Goal: Information Seeking & Learning: Learn about a topic

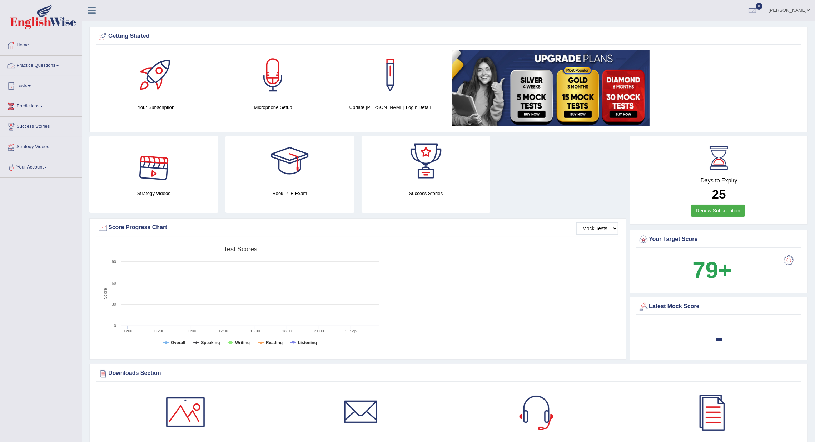
click at [34, 62] on link "Practice Questions" at bounding box center [40, 65] width 81 height 18
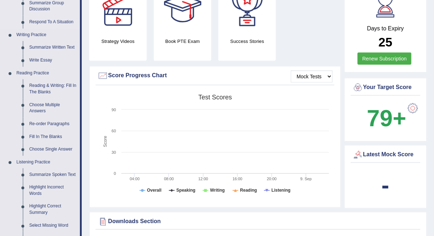
scroll to position [155, 0]
click at [43, 86] on link "Reading & Writing: Fill In The Blanks" at bounding box center [53, 88] width 54 height 19
click at [43, 86] on ul "Speaking Practice Read Aloud Repeat Sentence Describe Image Re-tell Lecture Ans…" at bounding box center [40, 110] width 80 height 381
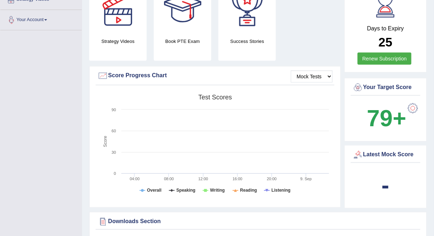
scroll to position [230, 0]
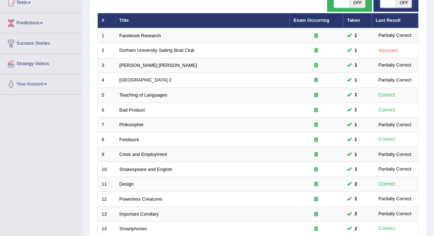
scroll to position [234, 0]
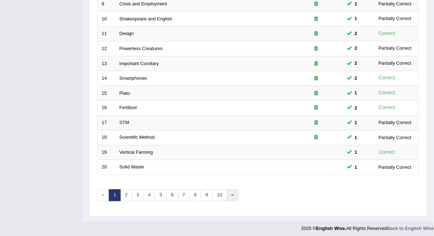
click at [227, 194] on link "»" at bounding box center [233, 195] width 12 height 12
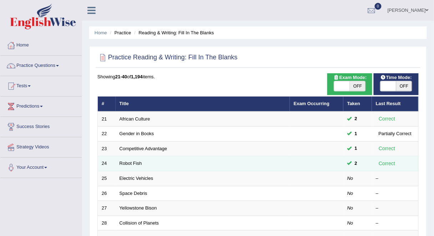
click at [147, 160] on td "Robot Fish" at bounding box center [203, 163] width 174 height 15
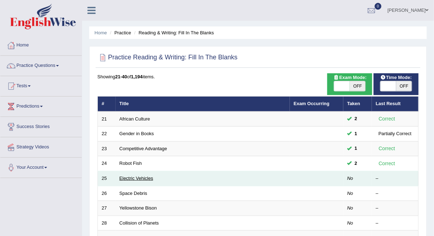
click at [143, 179] on link "Electric Vehicles" at bounding box center [137, 177] width 34 height 5
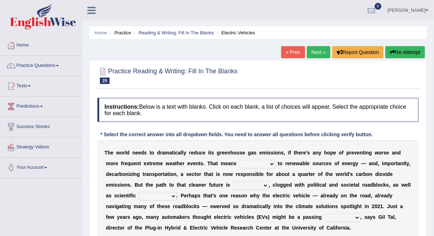
click at [266, 163] on select "grafting drafting crafting shifting" at bounding box center [258, 164] width 36 height 9
select select "shifting"
click at [240, 160] on select "grafting drafting crafting shifting" at bounding box center [258, 164] width 36 height 9
click at [251, 187] on select "daunting daunted daunt dauntless" at bounding box center [251, 185] width 36 height 9
select select "daunted"
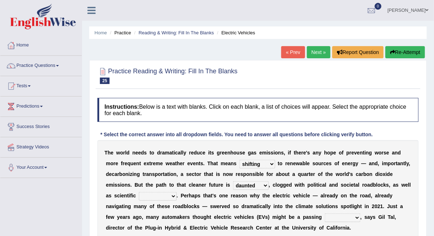
click at [233, 181] on select "daunting daunted daunt dauntless" at bounding box center [251, 185] width 36 height 9
click at [152, 195] on select "spectacles obstacles tentacles receptacles" at bounding box center [158, 196] width 38 height 9
select select "receptacles"
click at [139, 192] on select "spectacles obstacles tentacles receptacles" at bounding box center [158, 196] width 38 height 9
click at [345, 217] on select "fad gad tad lad" at bounding box center [343, 217] width 36 height 9
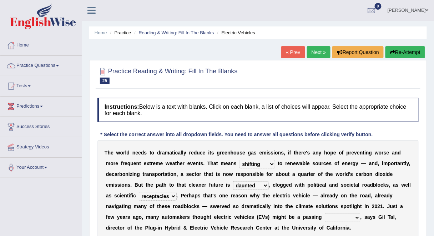
click at [341, 215] on select "fad gad tad lad" at bounding box center [343, 217] width 36 height 9
click at [349, 217] on select "fad gad tad lad" at bounding box center [343, 217] width 36 height 9
select select "fad"
click at [325, 213] on select "fad gad tad lad" at bounding box center [343, 217] width 36 height 9
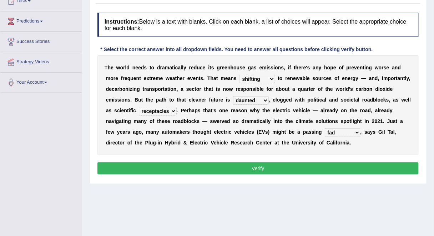
scroll to position [87, 0]
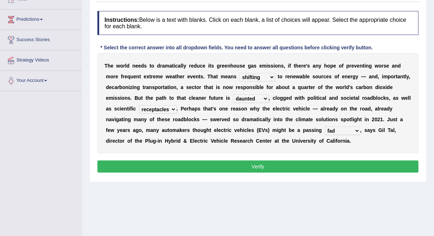
click at [296, 164] on button "Verify" at bounding box center [257, 166] width 321 height 12
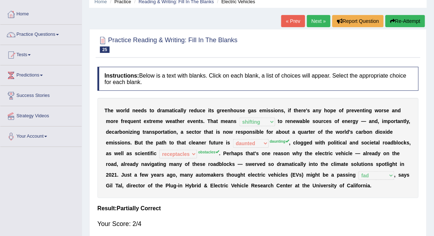
scroll to position [27, 0]
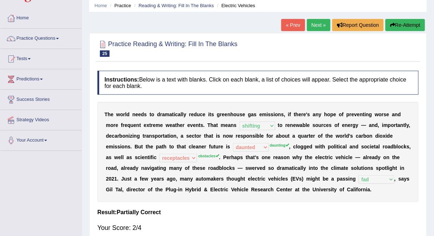
click at [410, 26] on button "Re-Attempt" at bounding box center [406, 25] width 40 height 12
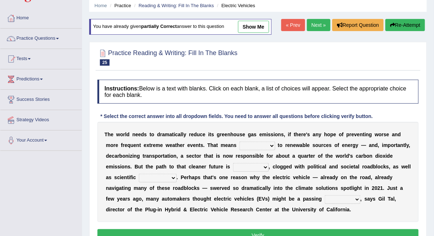
click at [256, 144] on select "grafting drafting crafting shifting" at bounding box center [258, 145] width 36 height 9
select select "shifting"
click at [240, 141] on select "grafting drafting crafting shifting" at bounding box center [258, 145] width 36 height 9
click at [165, 176] on select "spectacles obstacles tentacles receptacles" at bounding box center [158, 178] width 38 height 9
select select "obstacles"
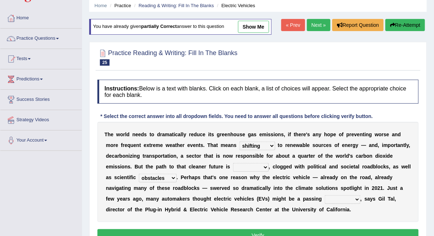
click at [139, 174] on select "spectacles obstacles tentacles receptacles" at bounding box center [158, 178] width 38 height 9
click at [266, 167] on select "daunting daunted daunt dauntless" at bounding box center [251, 167] width 36 height 9
select select "daunting"
click at [233, 163] on select "daunting daunted daunt dauntless" at bounding box center [251, 167] width 36 height 9
click at [344, 200] on select "fad gad tad lad" at bounding box center [343, 199] width 36 height 9
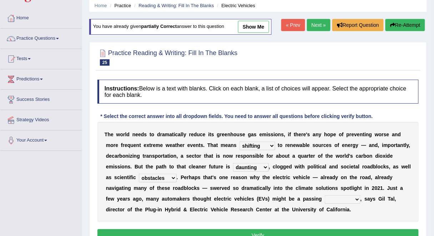
select select "fad"
click at [325, 195] on select "fad gad tad lad" at bounding box center [343, 199] width 36 height 9
click at [266, 230] on button "Verify" at bounding box center [257, 235] width 321 height 12
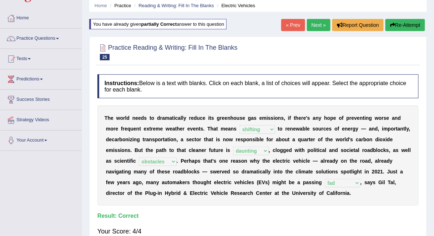
click at [314, 27] on link "Next »" at bounding box center [319, 25] width 24 height 12
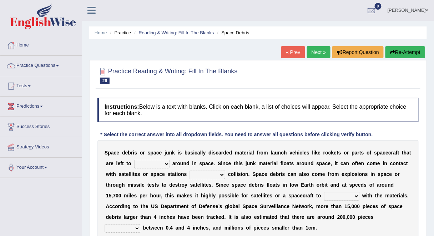
click at [166, 163] on select "twist center roam loll" at bounding box center [152, 164] width 36 height 9
select select "roam"
click at [134, 160] on select "twist center roam loll" at bounding box center [152, 164] width 36 height 9
click at [222, 173] on select "risks risk risked risking" at bounding box center [208, 174] width 36 height 9
select select "risks"
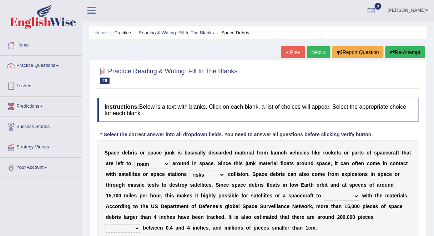
click at [190, 170] on select "risks risk risked risking" at bounding box center [208, 174] width 36 height 9
click at [338, 196] on select "collect collate collide collocate" at bounding box center [342, 196] width 36 height 9
select select "collide"
click at [324, 192] on select "collect collate collide collocate" at bounding box center [342, 196] width 36 height 9
click at [140, 224] on select "sized sizing size sizes" at bounding box center [123, 228] width 36 height 9
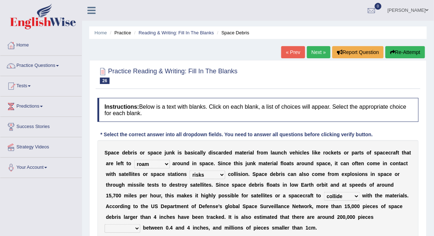
select select "size"
click at [140, 224] on select "sized sizing size sizes" at bounding box center [123, 228] width 36 height 9
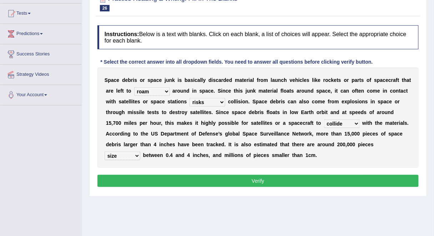
scroll to position [74, 0]
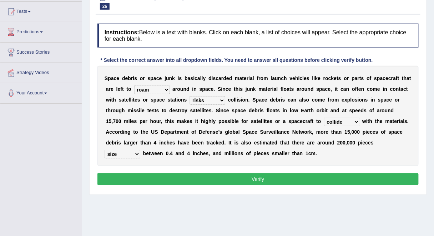
click at [302, 179] on button "Verify" at bounding box center [257, 179] width 321 height 12
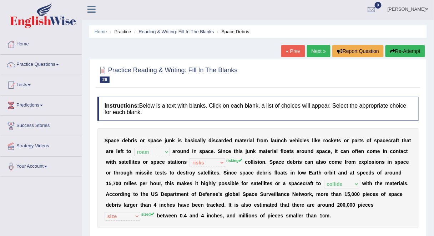
scroll to position [0, 0]
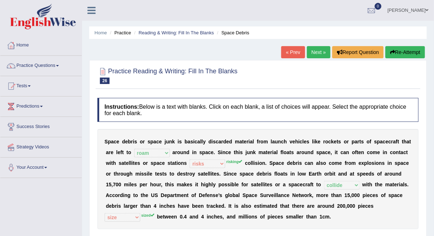
click at [320, 53] on link "Next »" at bounding box center [319, 52] width 24 height 12
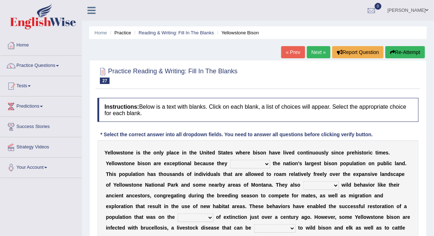
click at [264, 165] on select "congregate comprise consist compromise" at bounding box center [250, 164] width 40 height 9
click at [267, 166] on select "congregate comprise consist compromise" at bounding box center [250, 164] width 40 height 9
select select "congregate"
click at [230, 160] on select "congregate comprise consist compromise" at bounding box center [250, 164] width 40 height 9
click at [322, 183] on select "exhibit disregard resist encourage" at bounding box center [322, 185] width 36 height 9
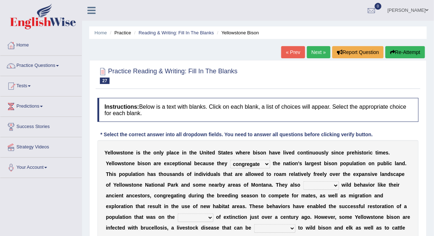
select select "exhibit"
click at [304, 181] on select "exhibit disregard resist encourage" at bounding box center [322, 185] width 36 height 9
click at [201, 215] on select "brine brink danger brindle" at bounding box center [196, 217] width 36 height 9
select select "danger"
click at [178, 213] on select "brine brink danger brindle" at bounding box center [196, 217] width 36 height 9
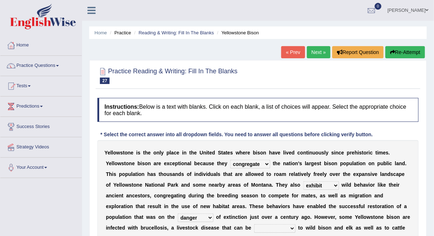
click at [201, 214] on select "brine brink danger brindle" at bounding box center [196, 217] width 36 height 9
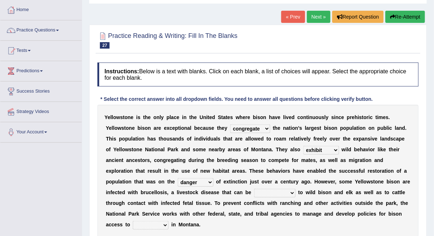
scroll to position [36, 0]
click at [286, 193] on select "transplanted transported transgressed transmitted" at bounding box center [274, 192] width 41 height 9
select select "transmitted"
click at [254, 188] on select "transplanted transported transgressed transmitted" at bounding box center [274, 192] width 41 height 9
click at [164, 224] on select "habitat habitat habitant food" at bounding box center [151, 224] width 36 height 9
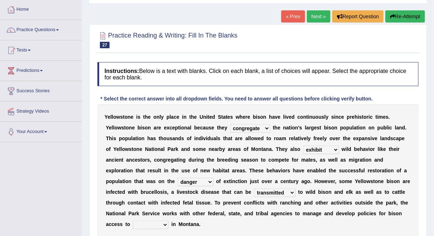
select select "habitat"
click at [133, 220] on select "habitat habitat habitant food" at bounding box center [151, 224] width 36 height 9
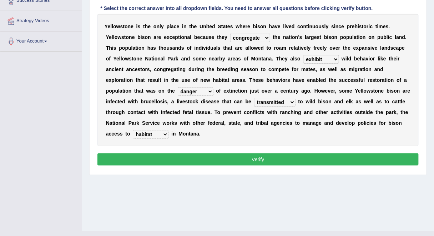
scroll to position [129, 0]
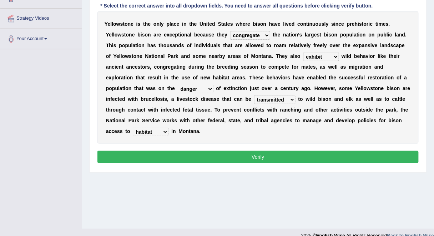
click at [317, 156] on button "Verify" at bounding box center [257, 157] width 321 height 12
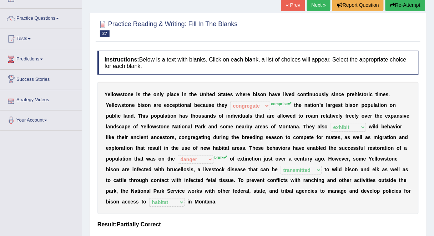
scroll to position [41, 0]
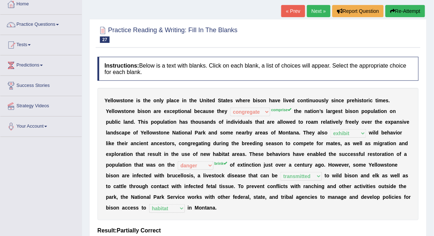
click at [310, 13] on link "Next »" at bounding box center [319, 11] width 24 height 12
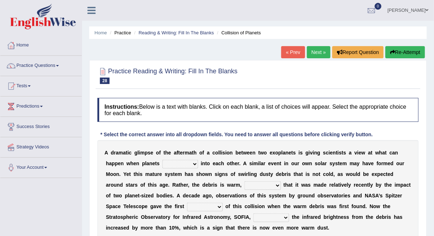
click at [186, 162] on select "crash explore roam implode" at bounding box center [180, 164] width 36 height 9
click at [162, 160] on select "crash explore roam implode" at bounding box center [180, 164] width 36 height 9
click at [192, 164] on select "crash explore roam implode" at bounding box center [180, 164] width 36 height 9
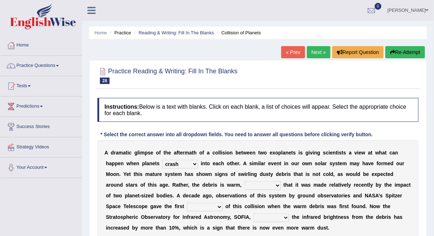
select select "roam"
click at [162, 160] on select "crash explore roam implode" at bounding box center [180, 164] width 36 height 9
click at [258, 185] on select "reinforcing sentencing forging conducing" at bounding box center [263, 185] width 36 height 9
select select "conducing"
click at [245, 181] on select "reinforcing sentencing forging conducing" at bounding box center [263, 185] width 36 height 9
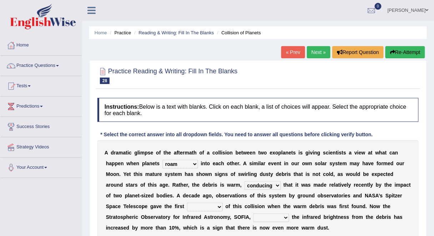
click at [203, 206] on select "pints faints hints taints" at bounding box center [205, 206] width 36 height 9
select select "hints"
click at [187, 202] on select "pints faints hints taints" at bounding box center [205, 206] width 36 height 9
click at [289, 220] on div "A d r a m a t i c g l i m p s e o f t h e a f t e r m a t h o f a c o l l i s i…" at bounding box center [257, 190] width 321 height 100
click at [286, 218] on select "concealed revealed repealed unsealed" at bounding box center [272, 217] width 36 height 9
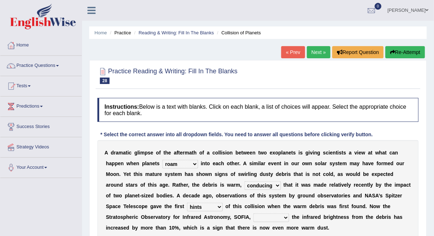
select select "revealed"
click at [254, 213] on select "concealed revealed repealed unsealed" at bounding box center [272, 217] width 36 height 9
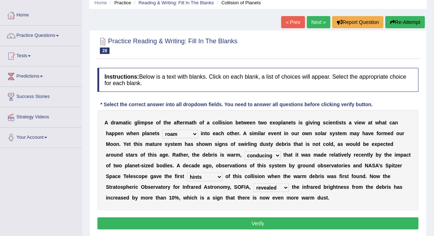
scroll to position [92, 0]
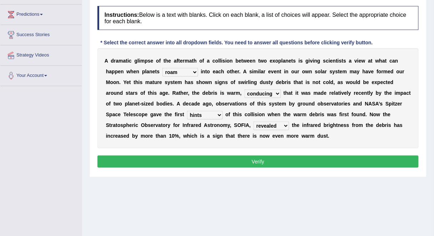
click at [315, 161] on button "Verify" at bounding box center [257, 161] width 321 height 12
